Goal: Check status: Check status

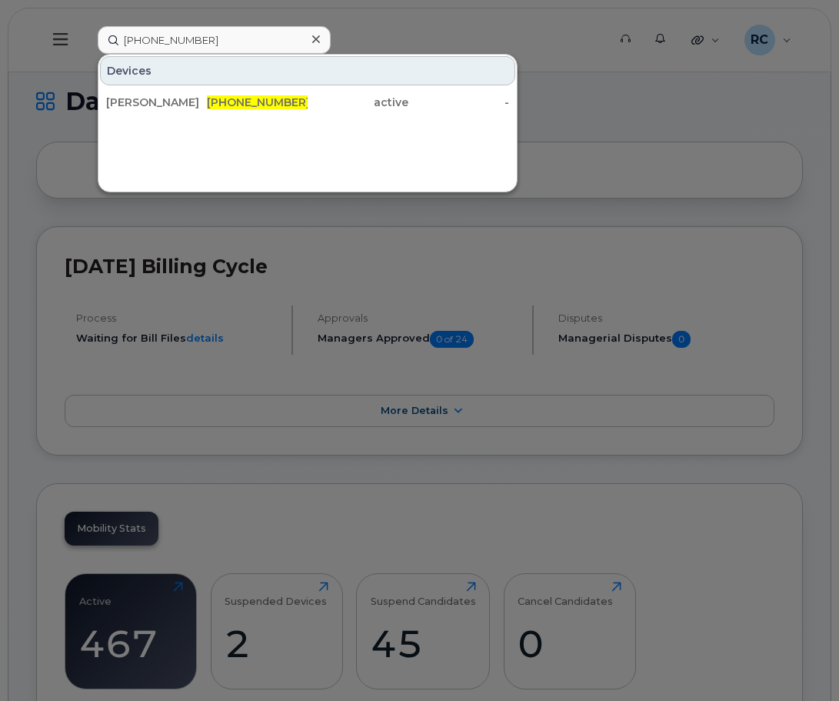
click at [317, 34] on icon at bounding box center [316, 39] width 8 height 12
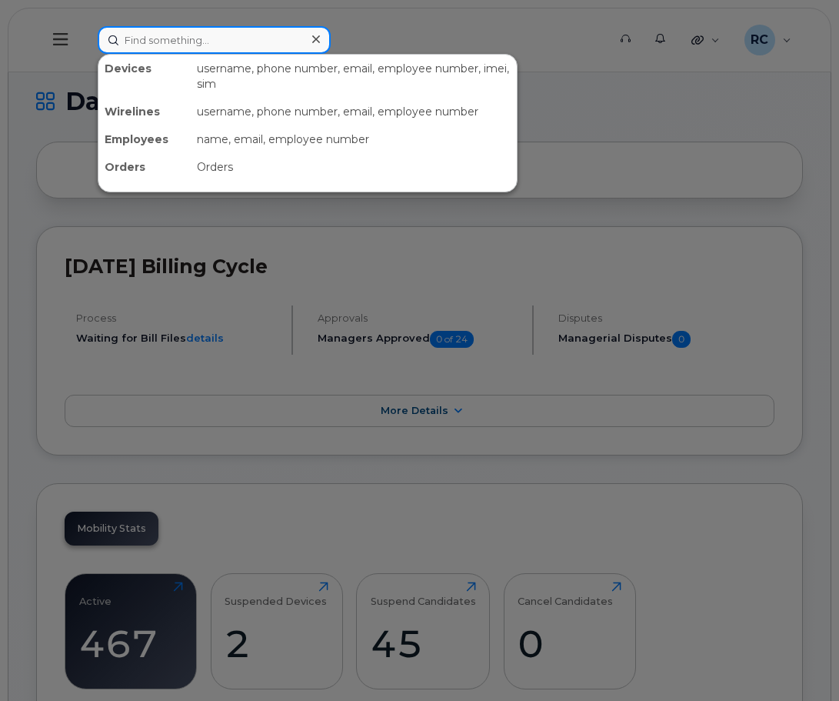
click at [242, 37] on input at bounding box center [214, 40] width 233 height 28
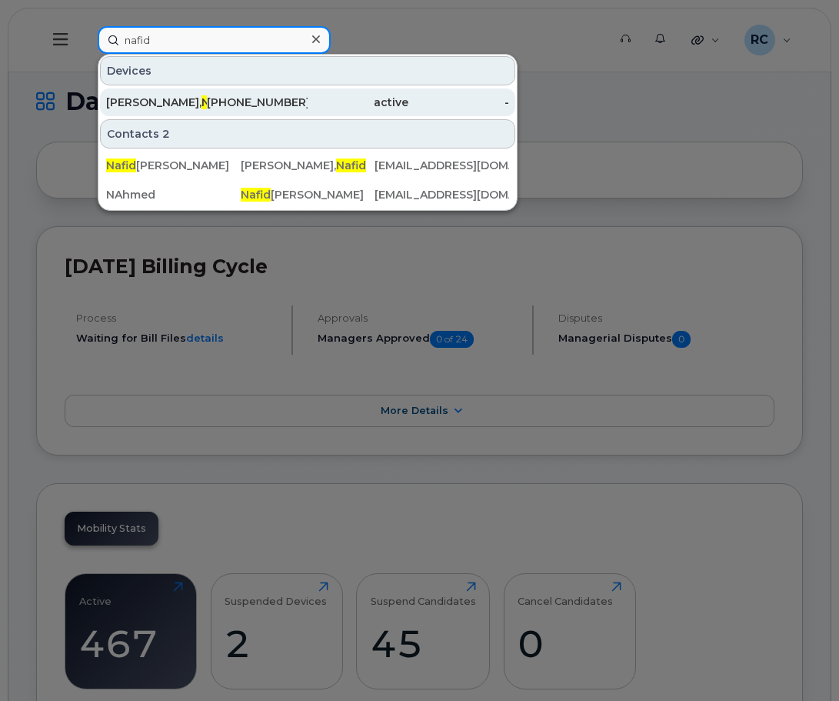
type input "nafid"
click at [202, 106] on span "Nafid" at bounding box center [217, 102] width 30 height 14
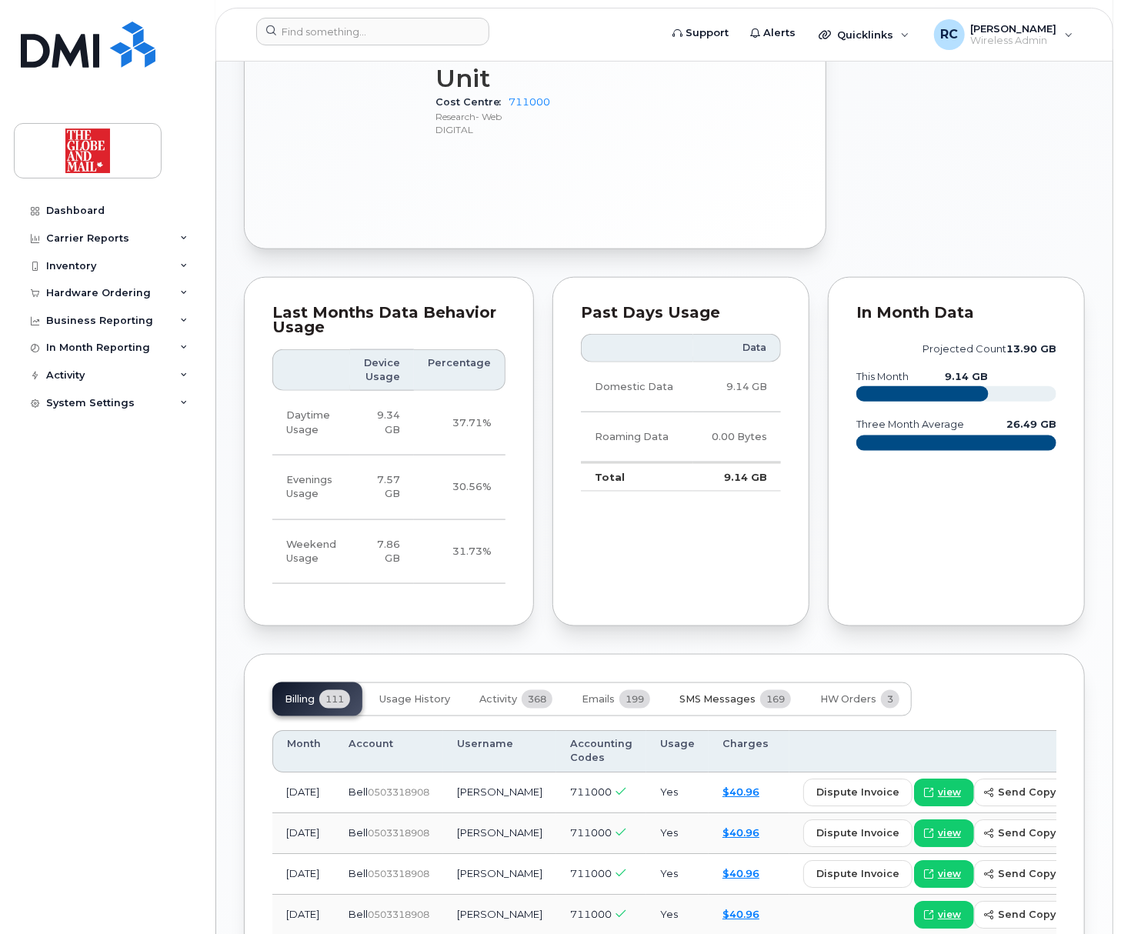
scroll to position [965, 0]
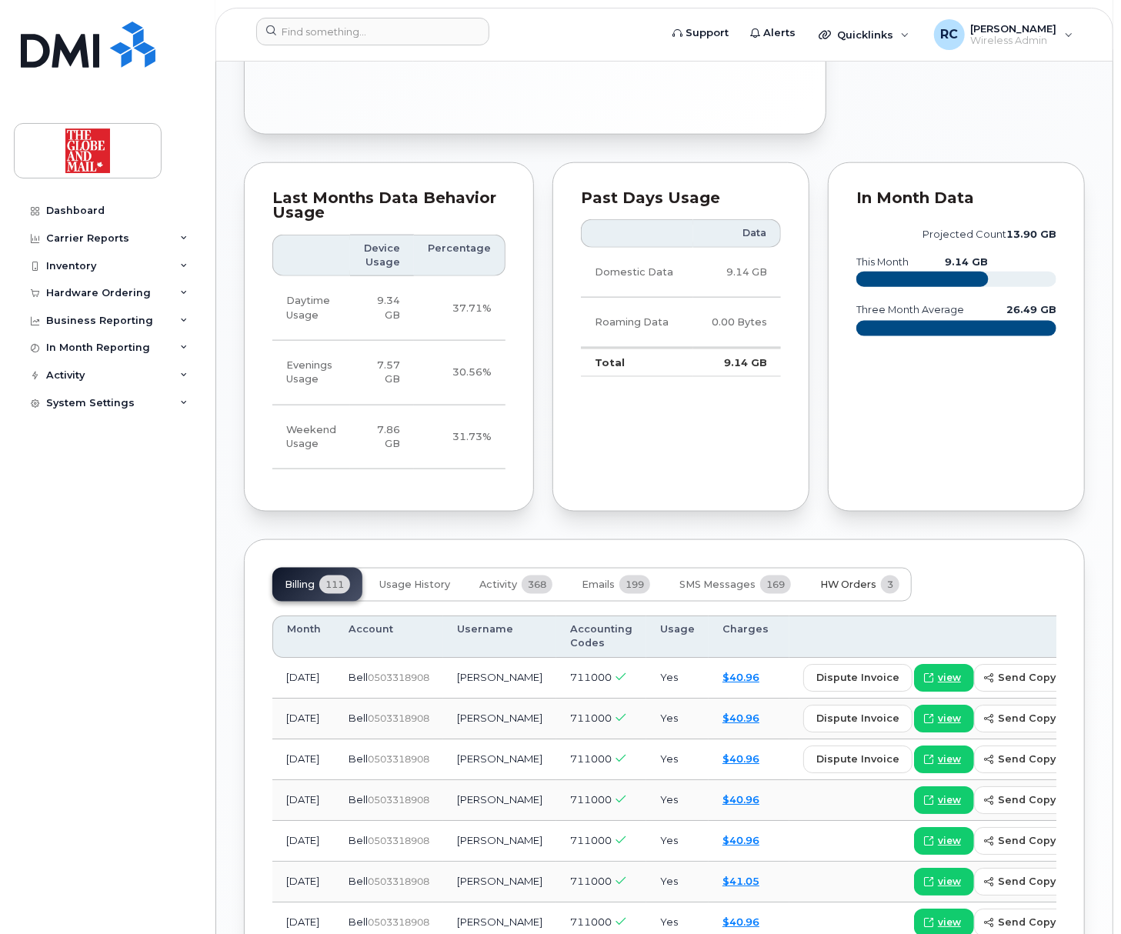
click at [841, 579] on span "HW Orders" at bounding box center [848, 585] width 56 height 12
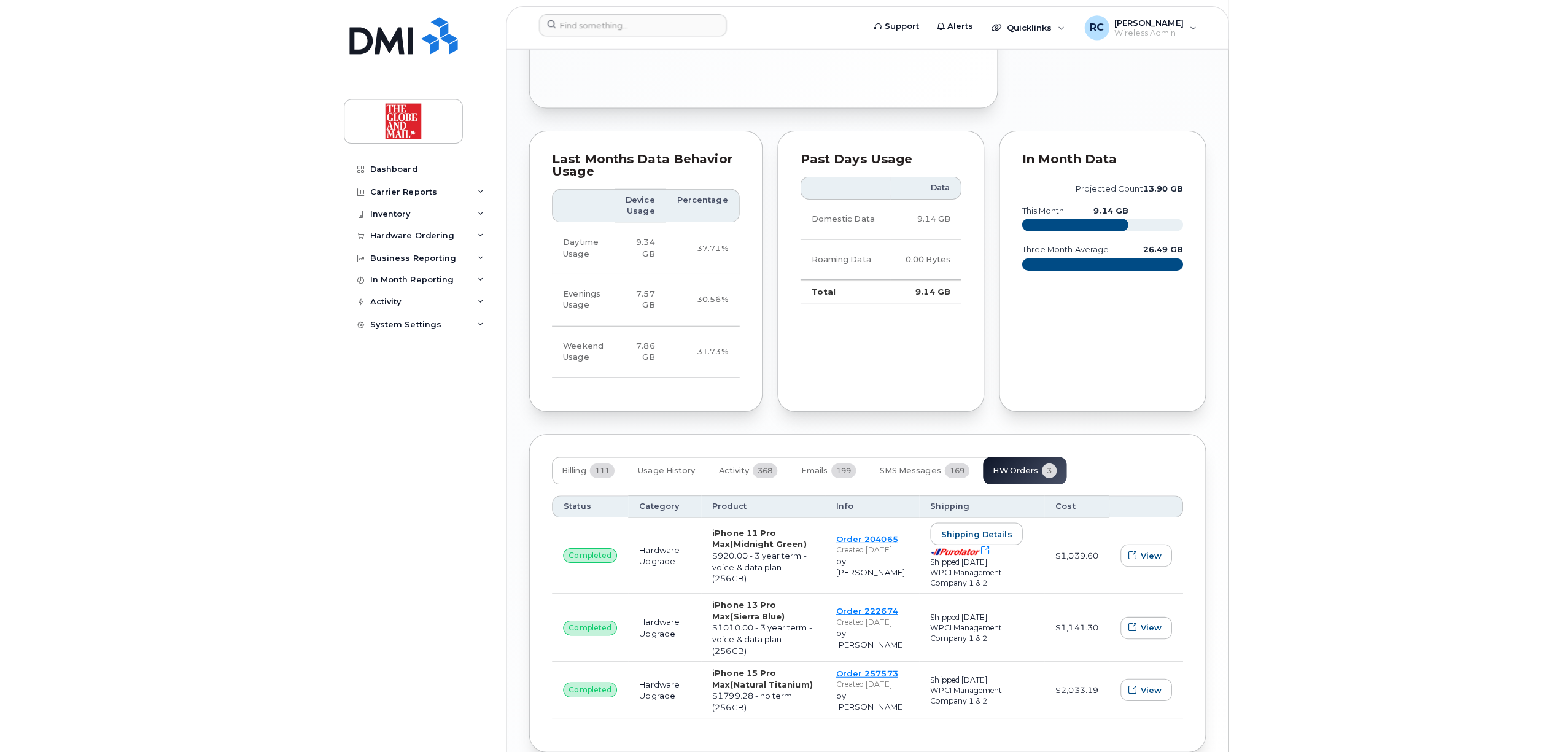
scroll to position [593, 0]
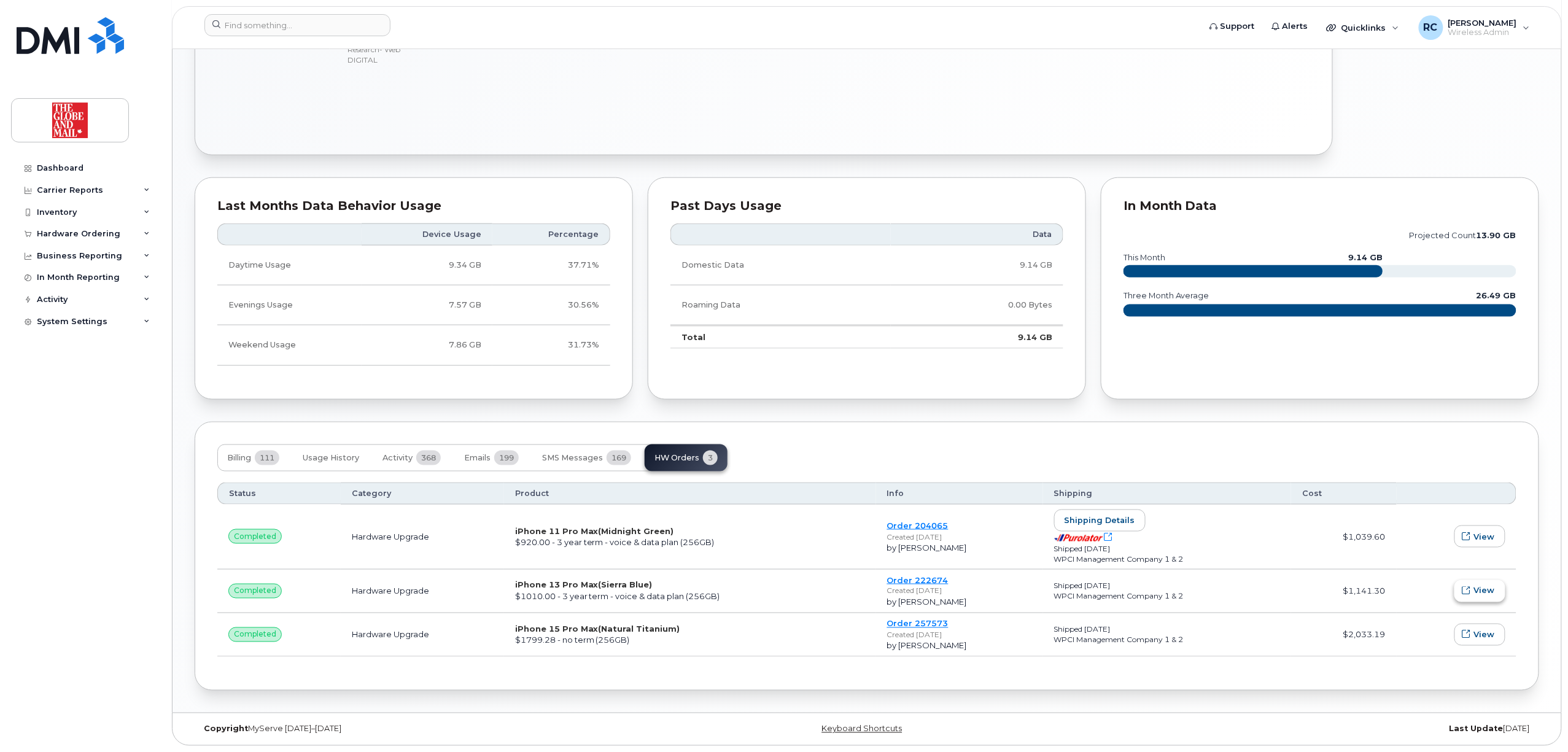
click at [894, 590] on span "View" at bounding box center [1484, 591] width 21 height 12
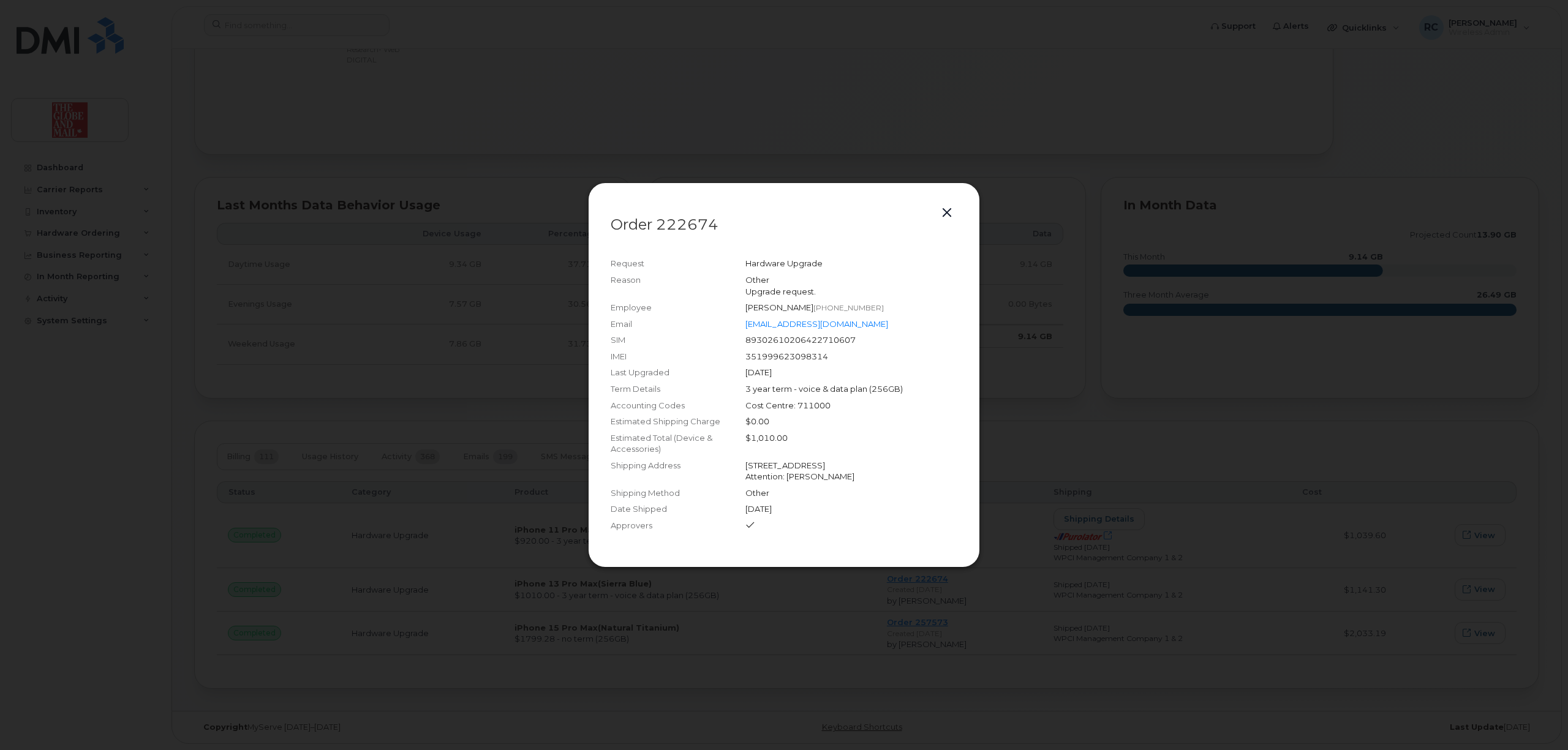
click at [891, 400] on div at bounding box center [784, 375] width 1568 height 750
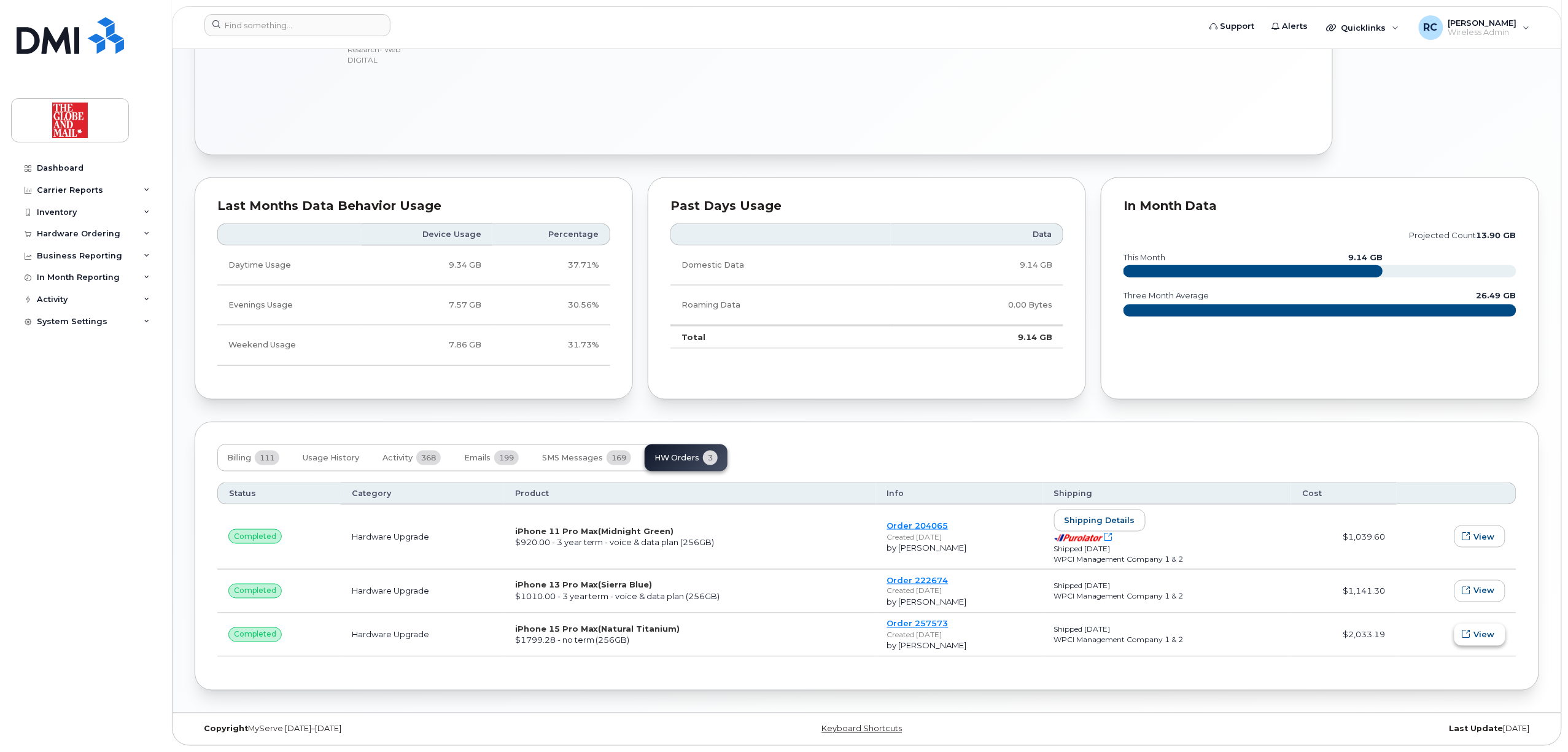
click at [894, 634] on span "View" at bounding box center [1484, 635] width 21 height 12
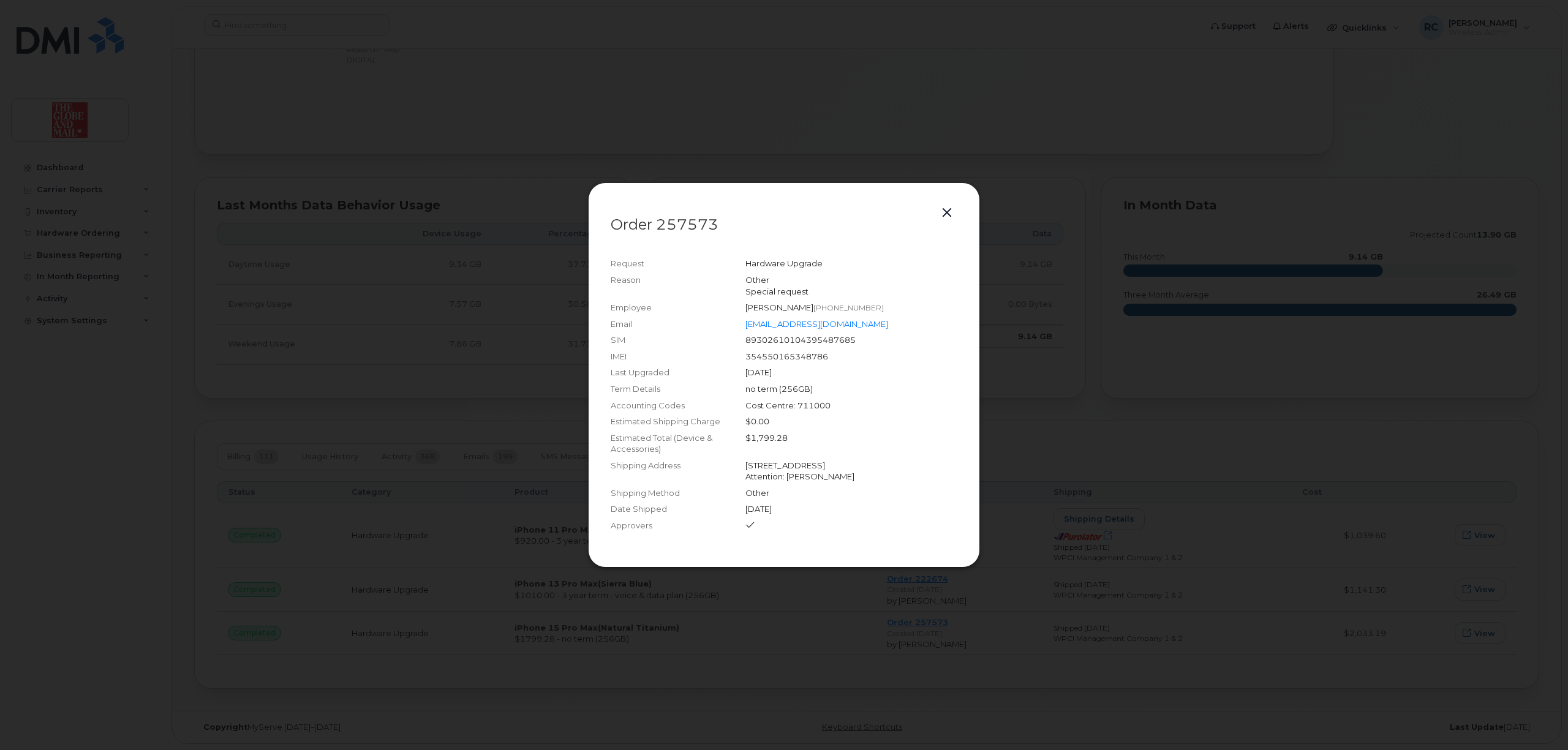
click at [891, 221] on button "button" at bounding box center [946, 213] width 18 height 18
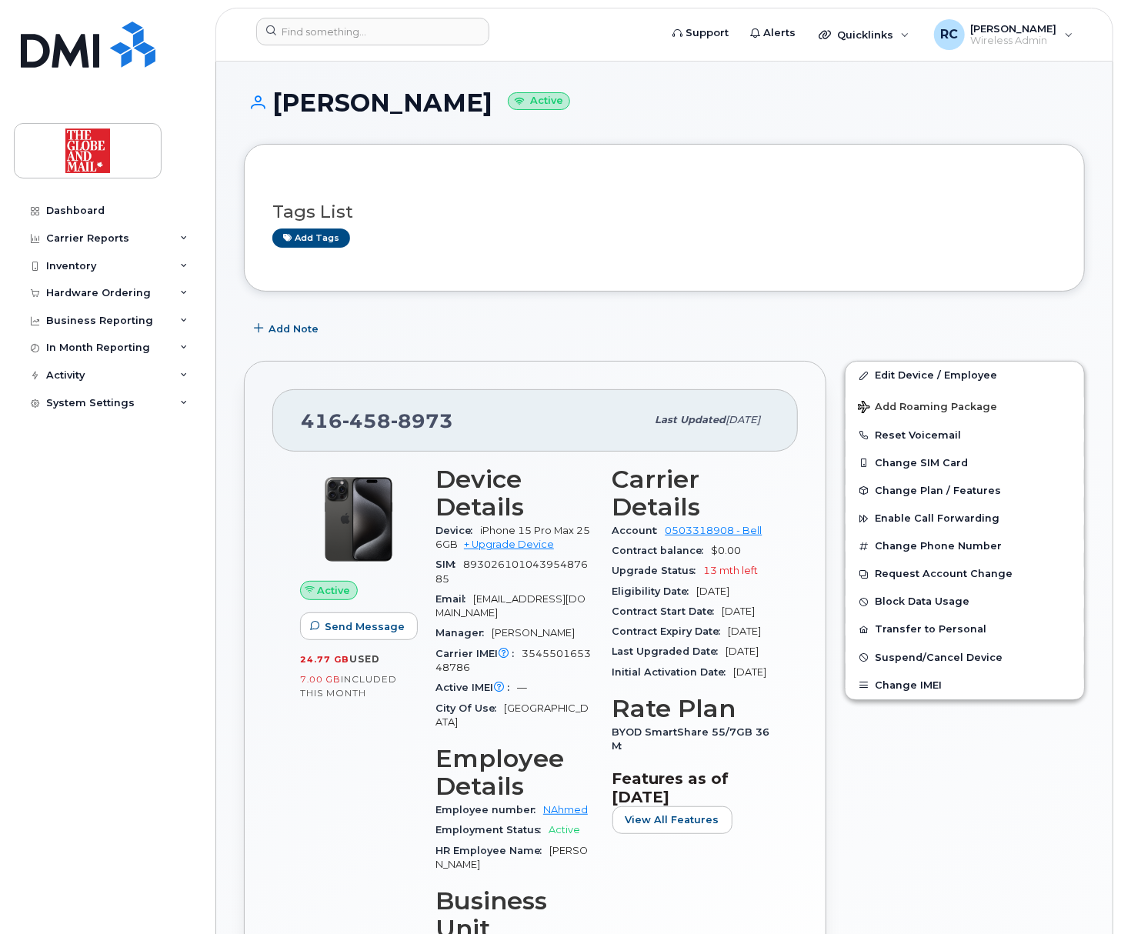
scroll to position [102, 0]
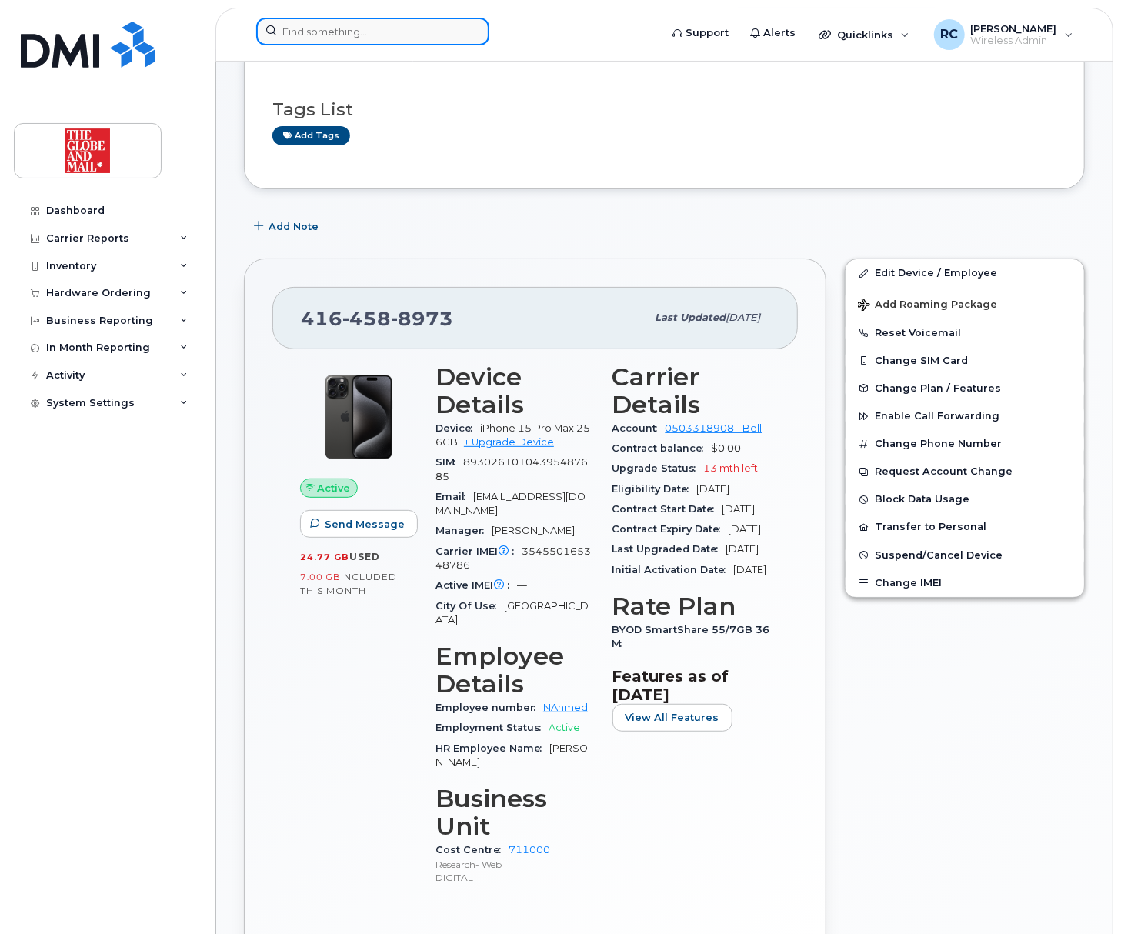
click at [349, 19] on input at bounding box center [372, 32] width 233 height 28
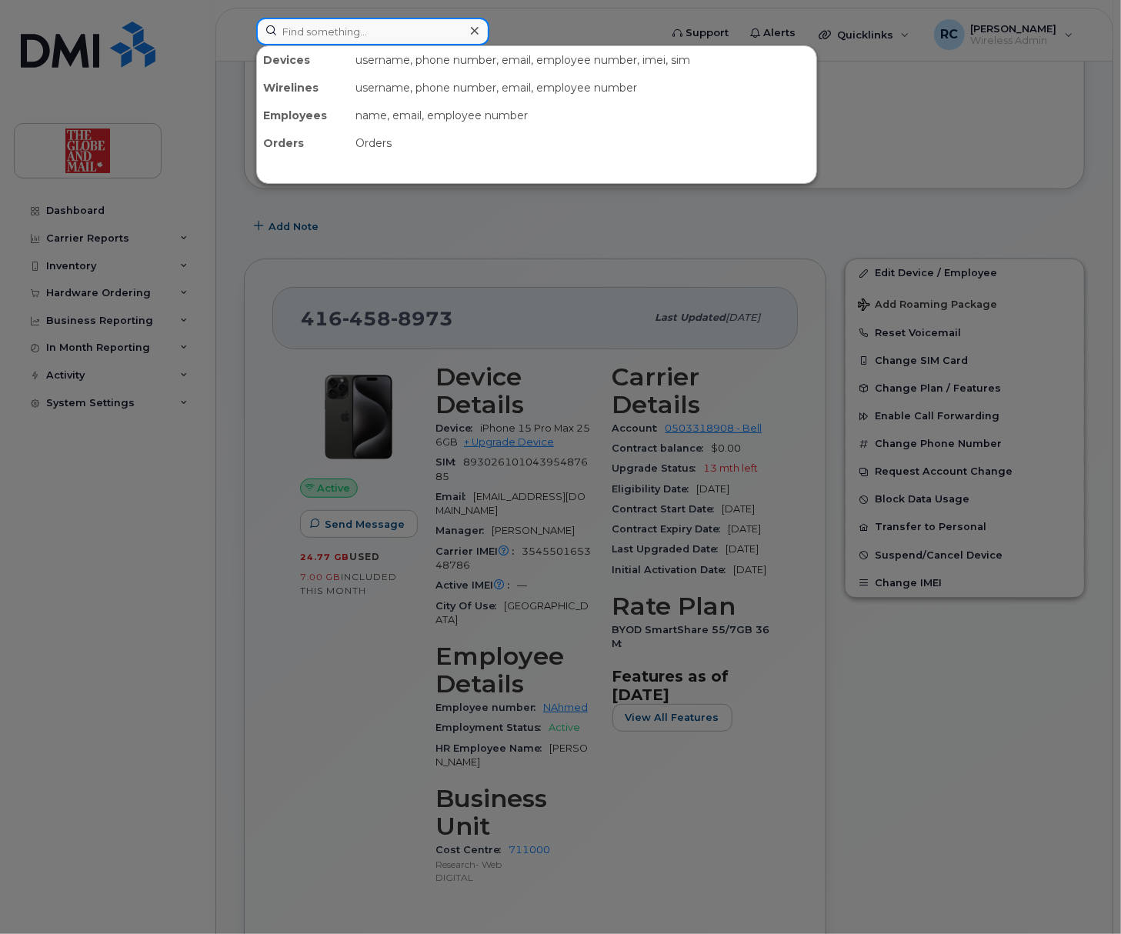
paste input "+14165237040"
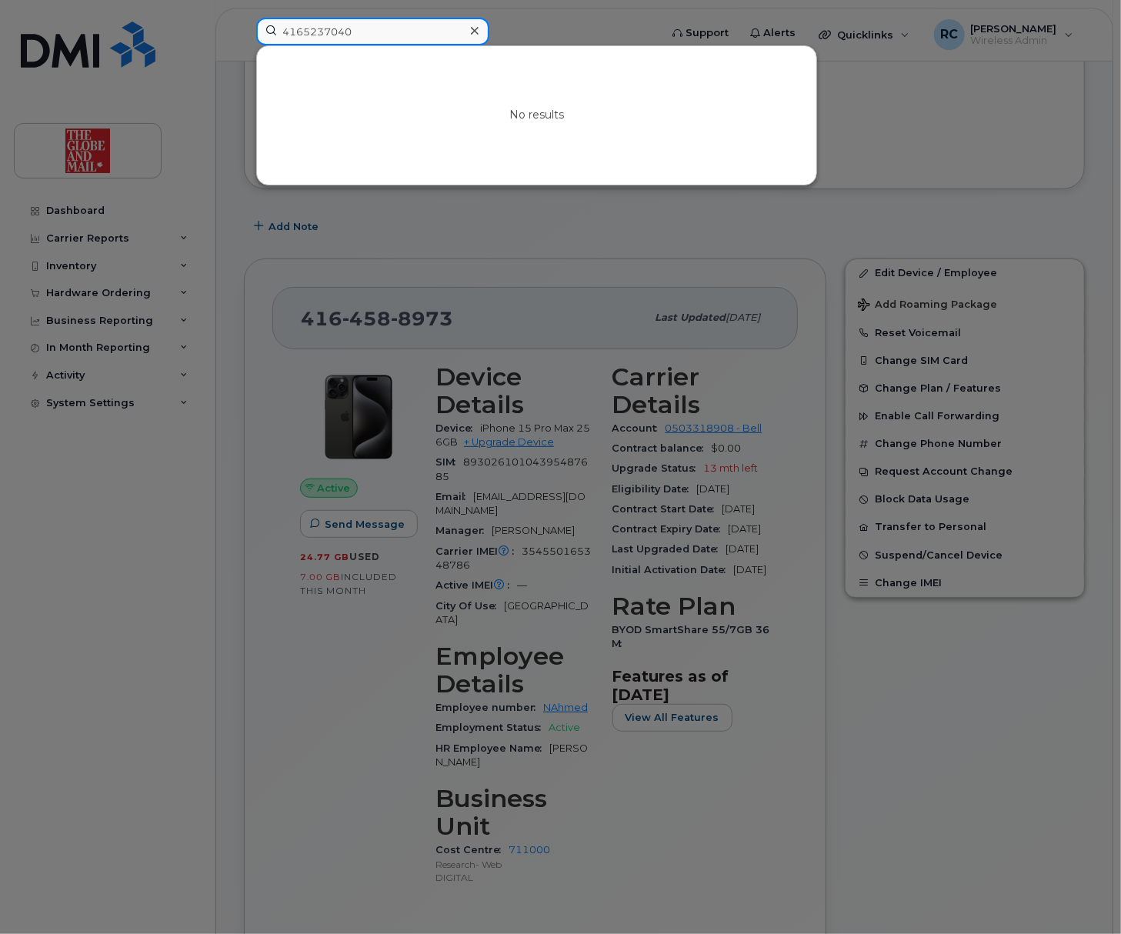
type input "4165237040"
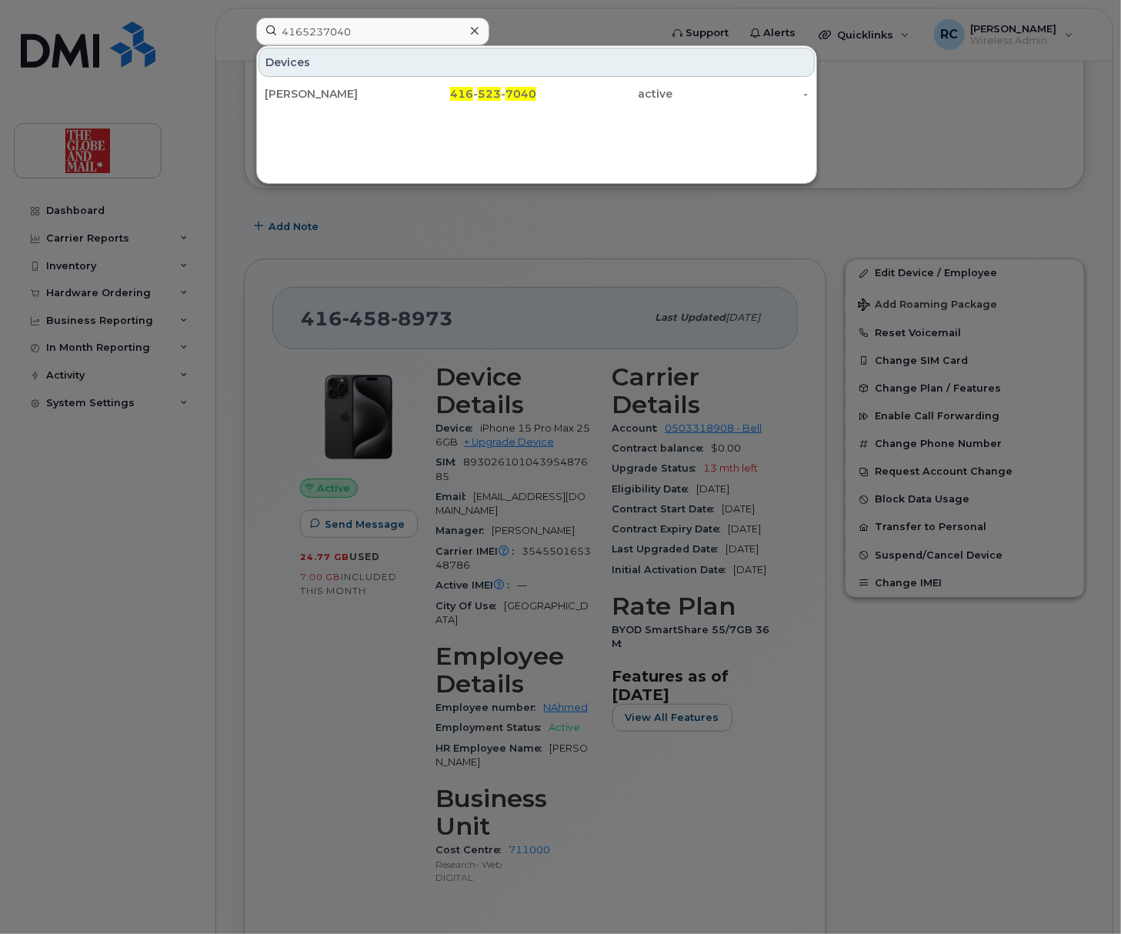
click at [534, 146] on div "Devices Grant, Tavia 416 - 523 - 7040 active -" at bounding box center [536, 114] width 561 height 138
